Goal: Information Seeking & Learning: Learn about a topic

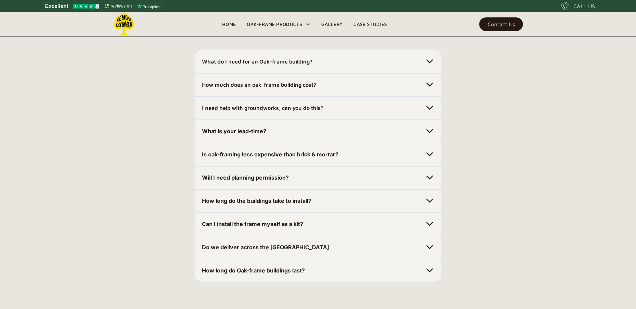
scroll to position [1914, 0]
click at [214, 88] on h5 "How much does an oak-frame building cost?" at bounding box center [259, 84] width 114 height 11
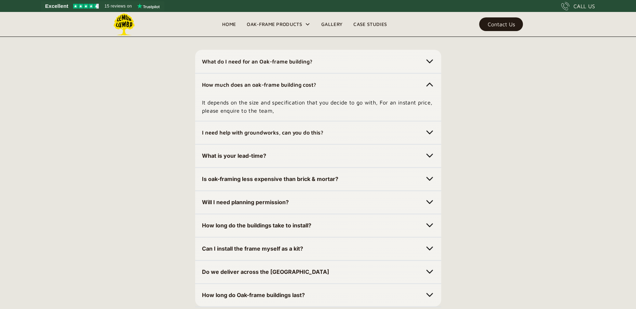
click at [215, 86] on strong "How much does an oak-frame building cost?" at bounding box center [259, 85] width 114 height 6
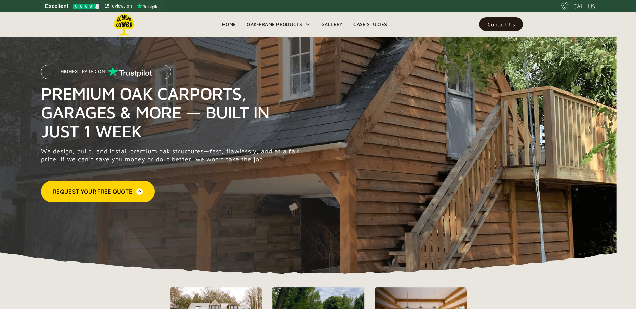
scroll to position [0, 0]
click at [380, 25] on link "Case Studies" at bounding box center [370, 24] width 44 height 10
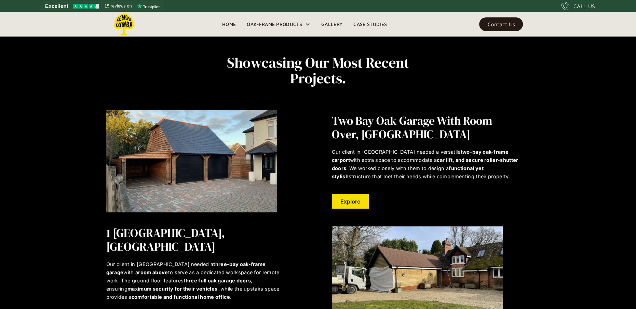
click at [232, 19] on link "Home" at bounding box center [229, 24] width 25 height 10
